Goal: Find specific page/section: Find specific page/section

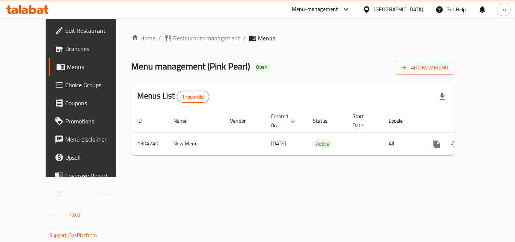
click at [199, 38] on span "Restaurants management" at bounding box center [206, 38] width 67 height 9
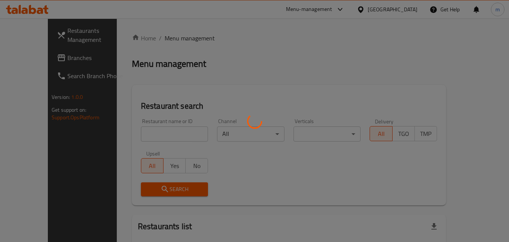
click at [142, 133] on div at bounding box center [254, 121] width 509 height 242
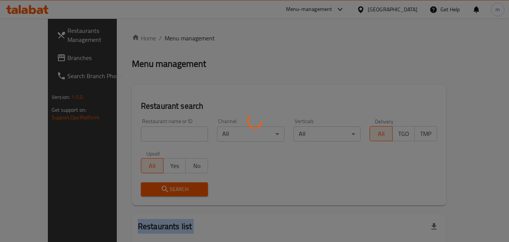
click at [142, 133] on div at bounding box center [254, 121] width 509 height 242
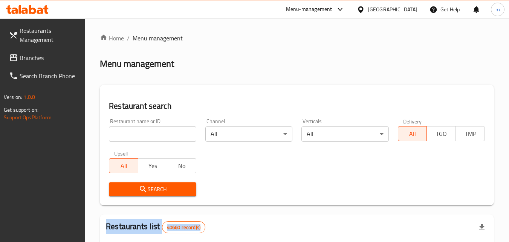
click at [142, 133] on input "search" at bounding box center [152, 133] width 87 height 15
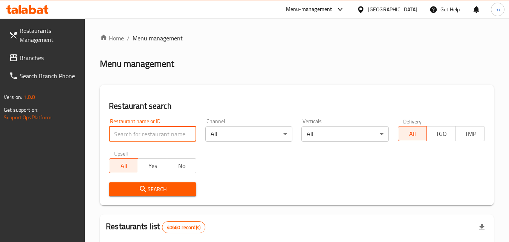
click at [142, 133] on input "search" at bounding box center [152, 133] width 87 height 15
paste input "703393"
type input "703393"
click button "Search" at bounding box center [152, 189] width 87 height 14
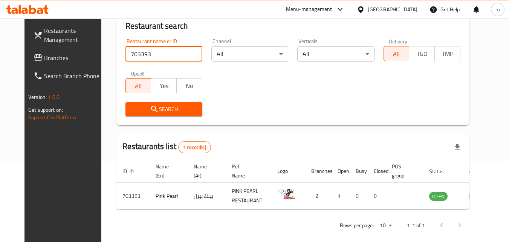
scroll to position [88, 0]
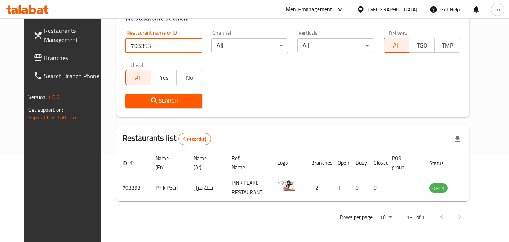
click at [44, 56] on span "Branches" at bounding box center [74, 57] width 60 height 9
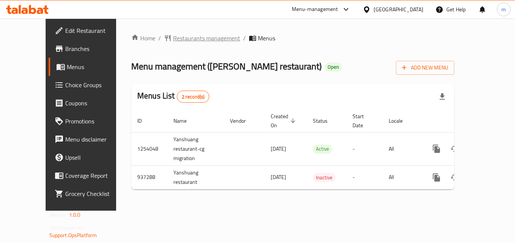
click at [179, 38] on span "Restaurants management" at bounding box center [206, 38] width 67 height 9
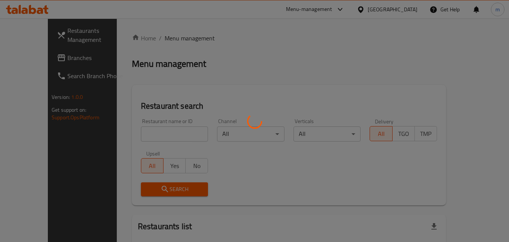
click at [140, 132] on div at bounding box center [254, 121] width 509 height 242
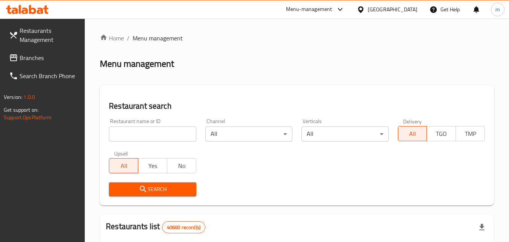
click at [140, 132] on input "search" at bounding box center [152, 133] width 87 height 15
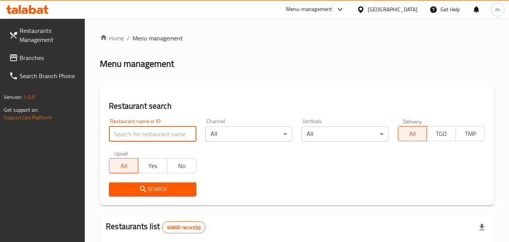
click at [140, 132] on input "search" at bounding box center [152, 133] width 87 height 15
paste input "659065"
type input "659065"
click button "Search" at bounding box center [152, 189] width 87 height 14
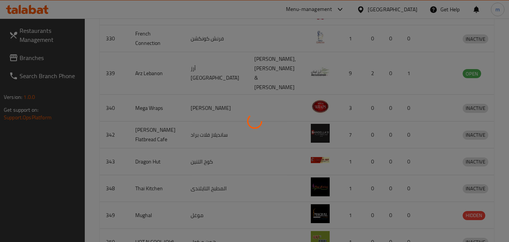
scroll to position [88, 0]
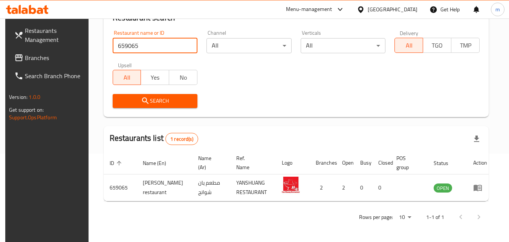
click at [40, 58] on span "Branches" at bounding box center [55, 57] width 60 height 9
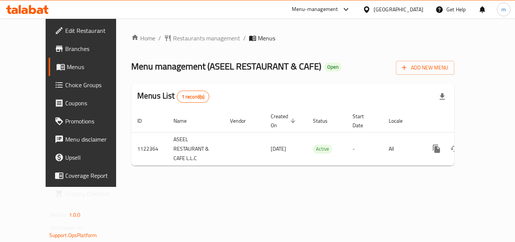
click at [173, 40] on span "Restaurants management" at bounding box center [206, 38] width 67 height 9
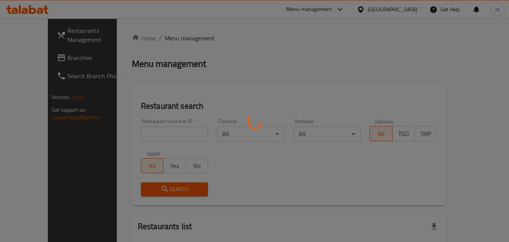
click at [141, 131] on div at bounding box center [254, 121] width 509 height 242
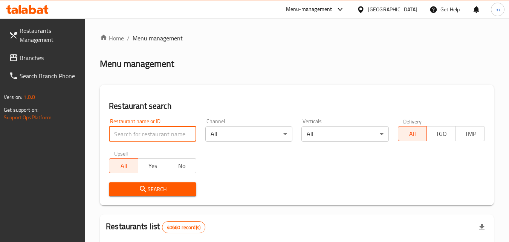
click at [141, 131] on input "search" at bounding box center [152, 133] width 87 height 15
paste input "666030"
type input "666030"
click button "Search" at bounding box center [152, 189] width 87 height 14
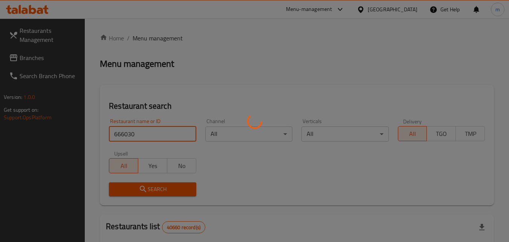
scroll to position [95, 0]
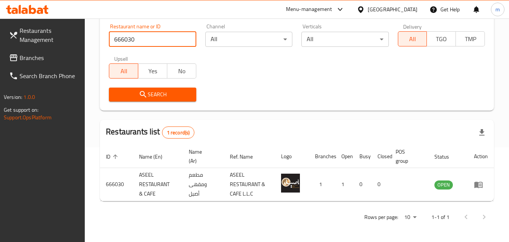
click at [37, 56] on span "Branches" at bounding box center [50, 57] width 60 height 9
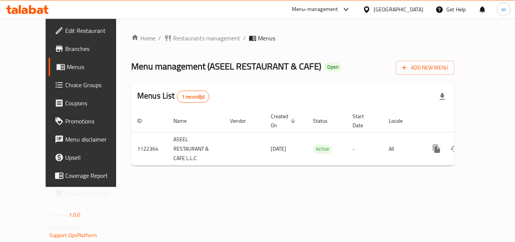
click at [186, 39] on span "Restaurants management" at bounding box center [206, 38] width 67 height 9
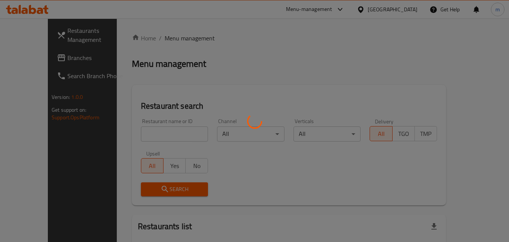
click at [148, 131] on div at bounding box center [254, 121] width 509 height 242
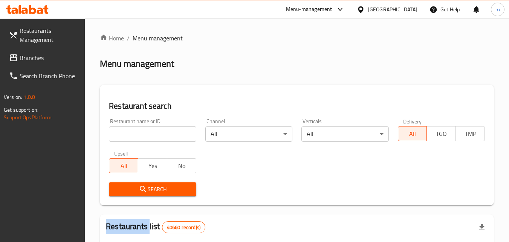
click at [148, 131] on input "search" at bounding box center [152, 133] width 87 height 15
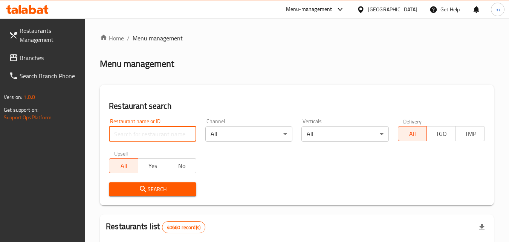
paste input "666030"
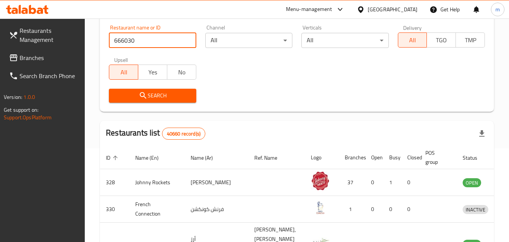
scroll to position [151, 0]
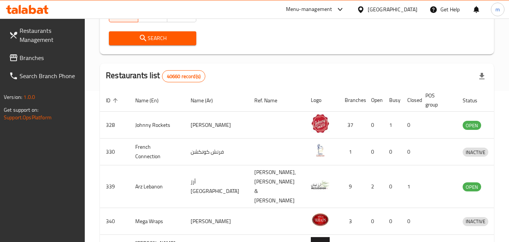
type input "666030"
click at [165, 38] on span "Search" at bounding box center [152, 38] width 75 height 9
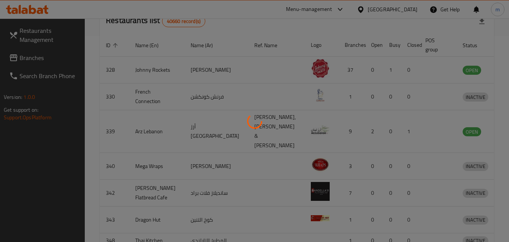
scroll to position [95, 0]
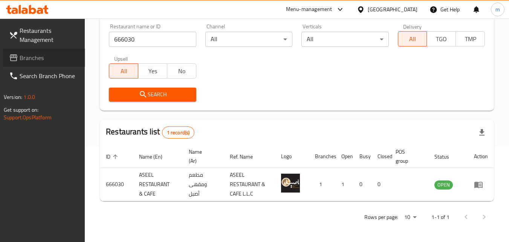
click at [34, 54] on span "Branches" at bounding box center [50, 57] width 60 height 9
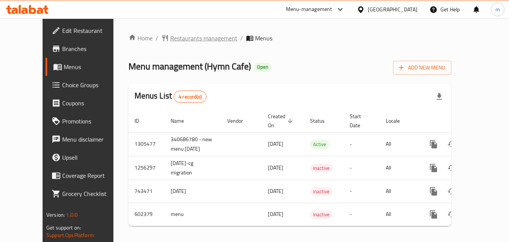
click at [189, 40] on span "Restaurants management" at bounding box center [203, 38] width 67 height 9
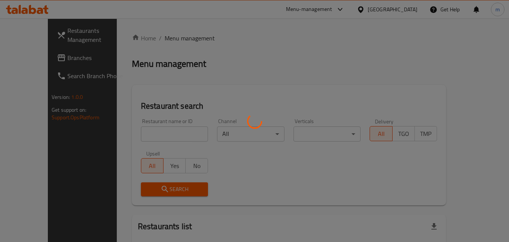
click at [148, 132] on div at bounding box center [254, 121] width 509 height 242
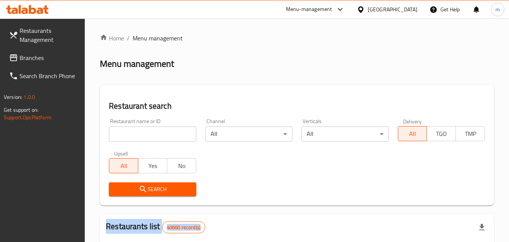
click at [148, 132] on div at bounding box center [254, 121] width 509 height 242
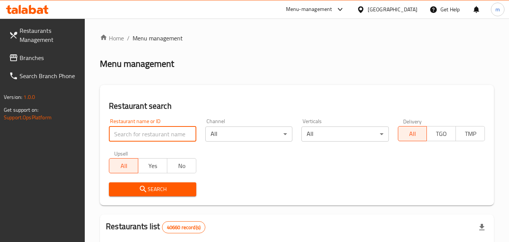
click at [148, 132] on input "search" at bounding box center [152, 133] width 87 height 15
paste input "637791"
type input "637791"
click button "Search" at bounding box center [152, 189] width 87 height 14
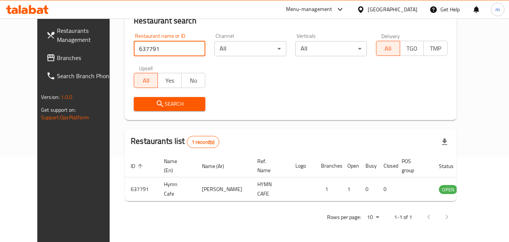
scroll to position [88, 0]
